Goal: Information Seeking & Learning: Understand process/instructions

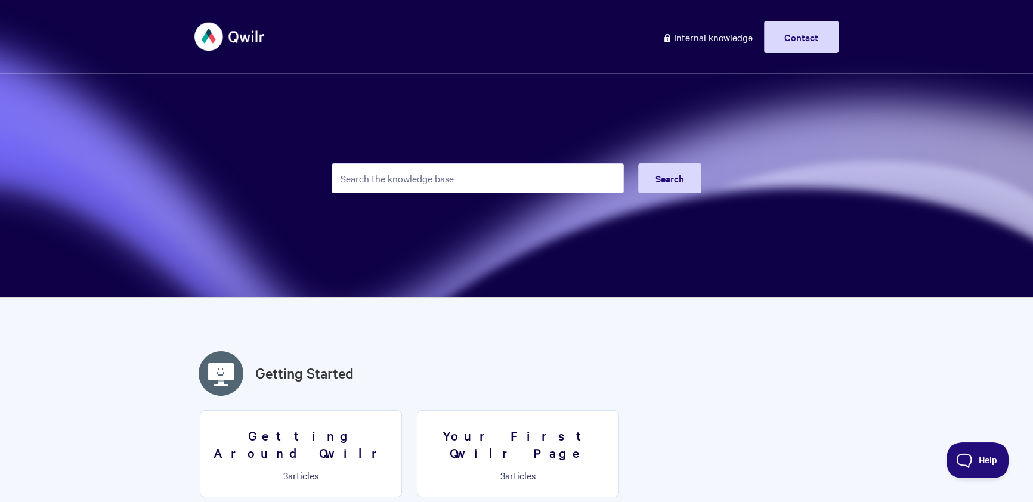
type input "a"
type input "email"
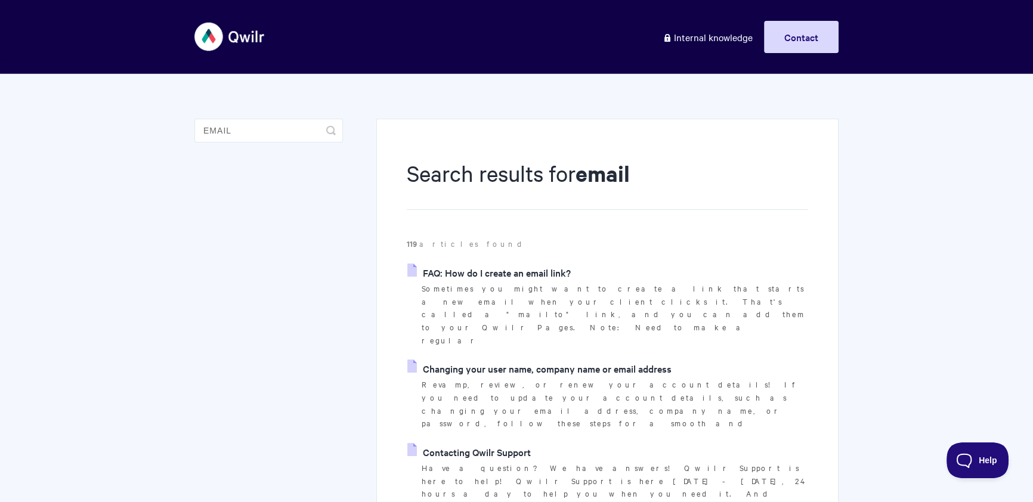
click at [524, 359] on link "Changing your user name, company name or email address" at bounding box center [539, 368] width 264 height 18
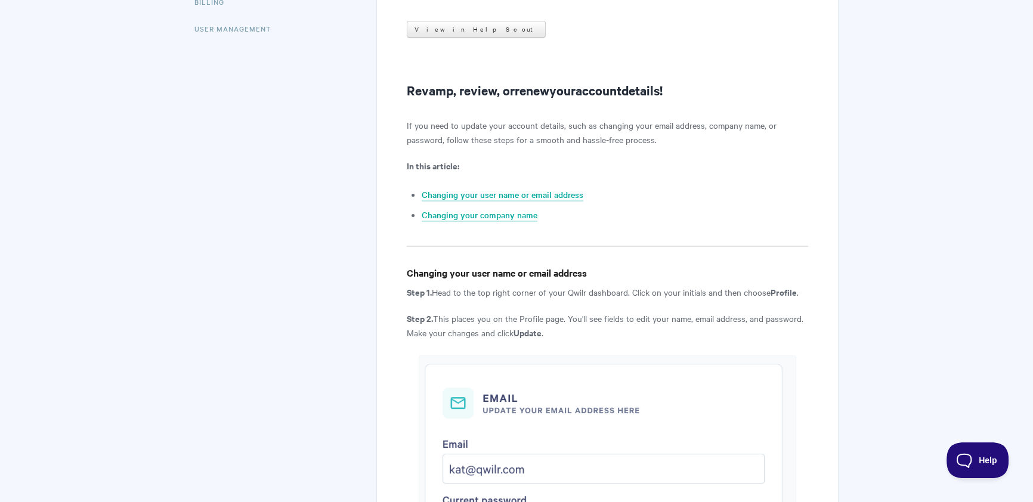
scroll to position [304, 0]
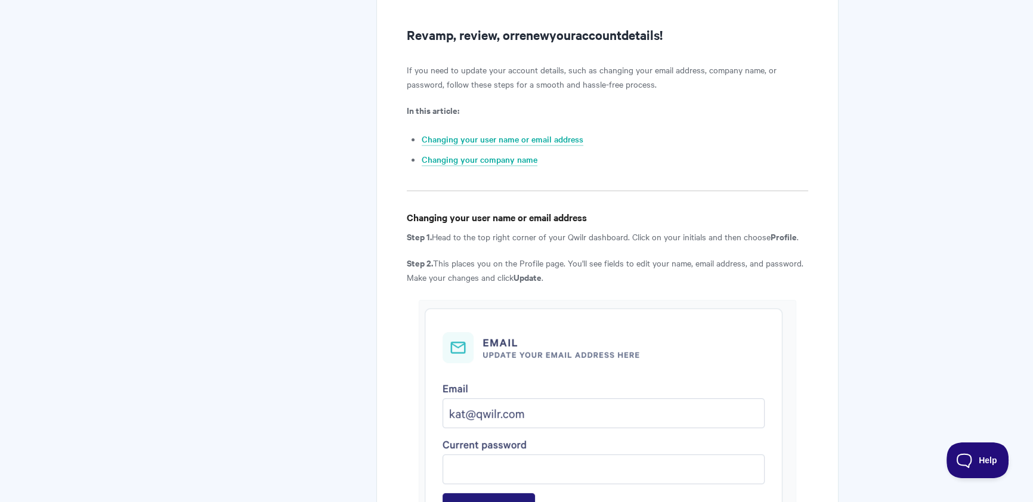
click at [434, 243] on article "Changing your user name, company name or email address View in Help Scout Revam…" at bounding box center [607, 446] width 401 height 1185
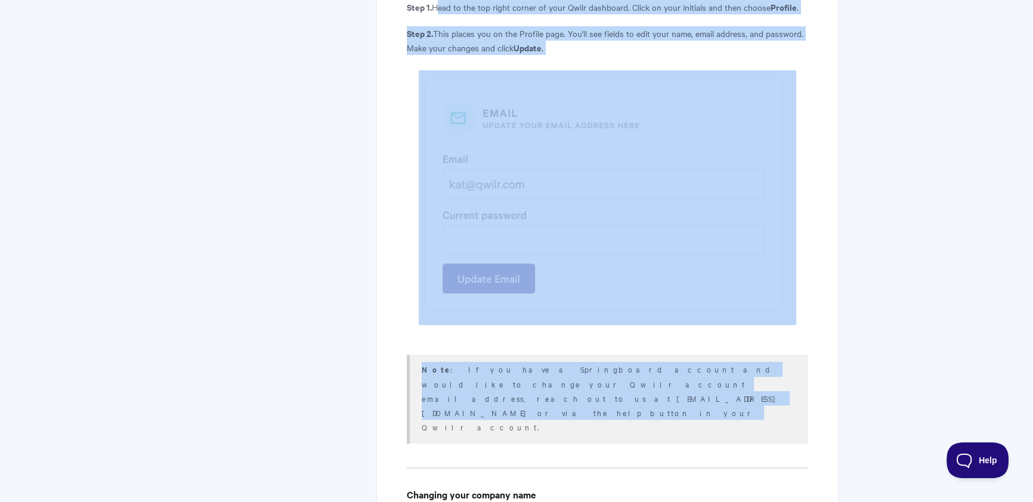
scroll to position [668, 0]
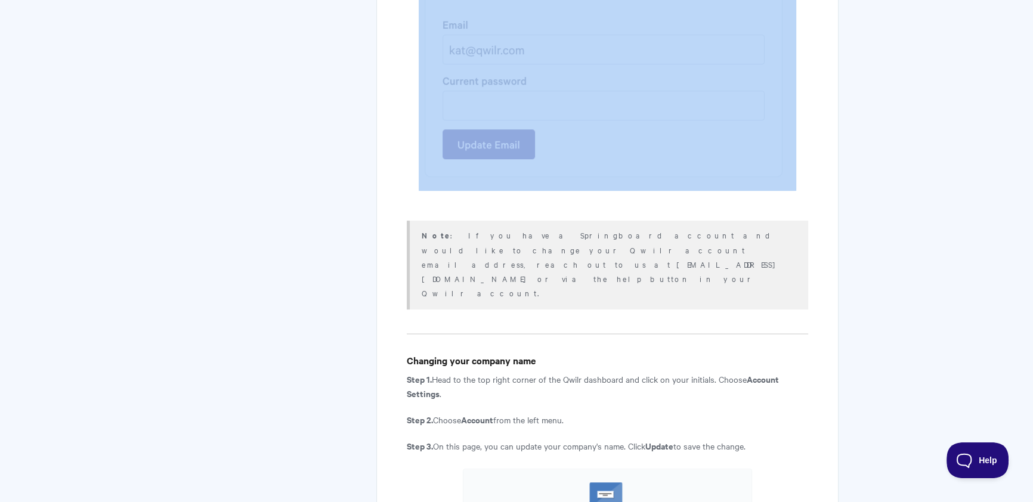
drag, startPoint x: 434, startPoint y: 238, endPoint x: 739, endPoint y: 193, distance: 308.5
click at [739, 193] on article "Changing your user name, company name or email address View in Help Scout Revam…" at bounding box center [607, 82] width 401 height 1185
copy article "Head to the top right corner of your Qwilr dashboard. Click on your initials an…"
